Goal: Check status

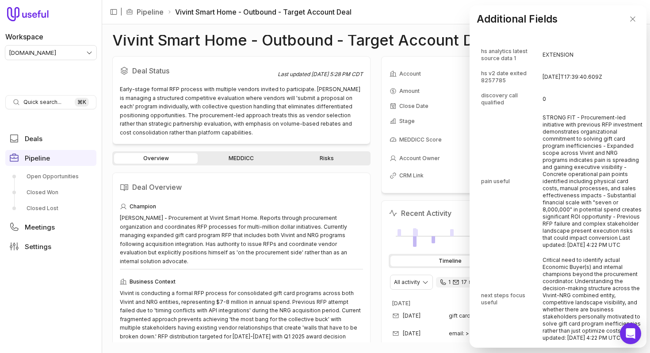
scroll to position [563, 0]
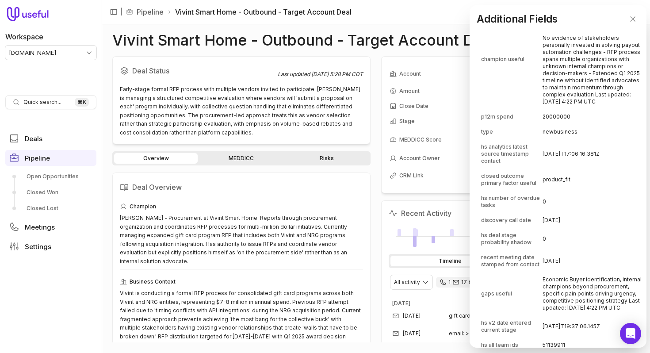
click at [580, 168] on td "[DATE]T17:06:16.381Z" at bounding box center [592, 154] width 100 height 28
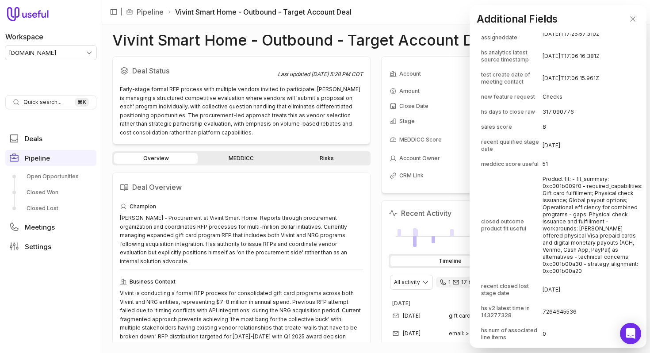
scroll to position [1063, 0]
click at [593, 188] on td "Product fit: - fit_summary: 0xc001b009f0 - required_capabilities: Gift card ful…" at bounding box center [592, 224] width 100 height 106
click at [562, 188] on td "Product fit: - fit_summary: 0xc001b009f0 - required_capabilities: Gift card ful…" at bounding box center [592, 224] width 100 height 106
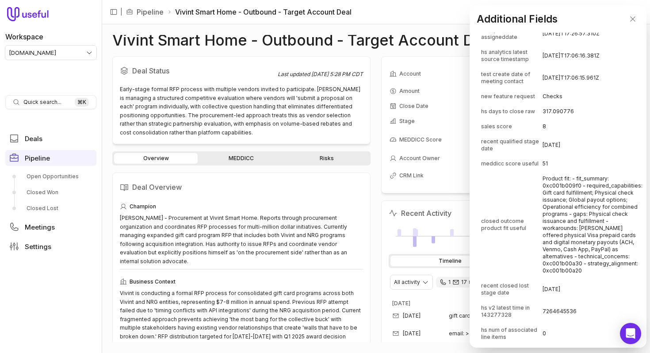
click at [587, 186] on td "Product fit: - fit_summary: 0xc001b009f0 - required_capabilities: Gift card ful…" at bounding box center [592, 224] width 100 height 106
copy td "fit_summary"
